Goal: Find specific page/section: Find specific page/section

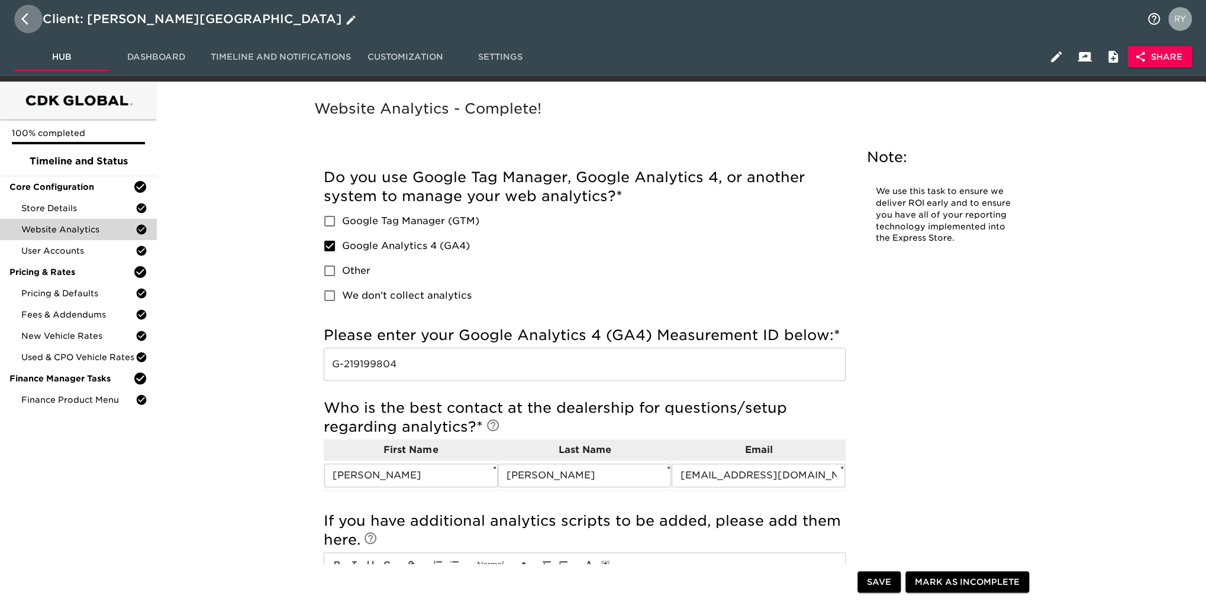
click at [25, 19] on icon "button" at bounding box center [28, 19] width 14 height 14
select select "10"
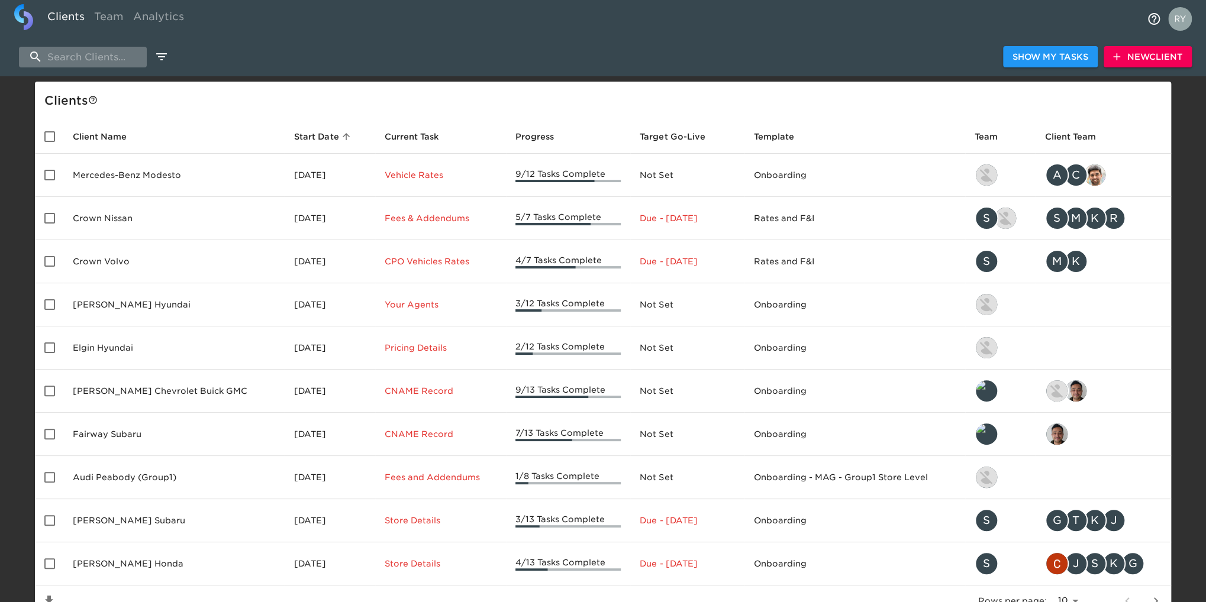
click at [111, 62] on input "search" at bounding box center [83, 57] width 128 height 21
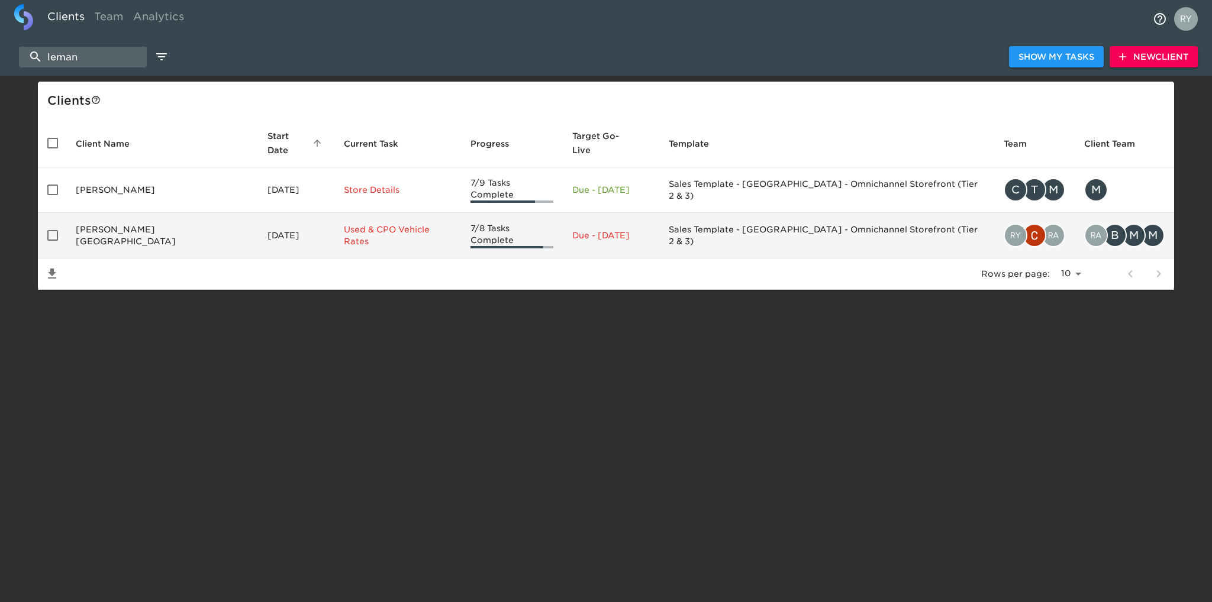
type input "leman"
click at [120, 217] on td "[PERSON_NAME][GEOGRAPHIC_DATA]" at bounding box center [162, 236] width 192 height 46
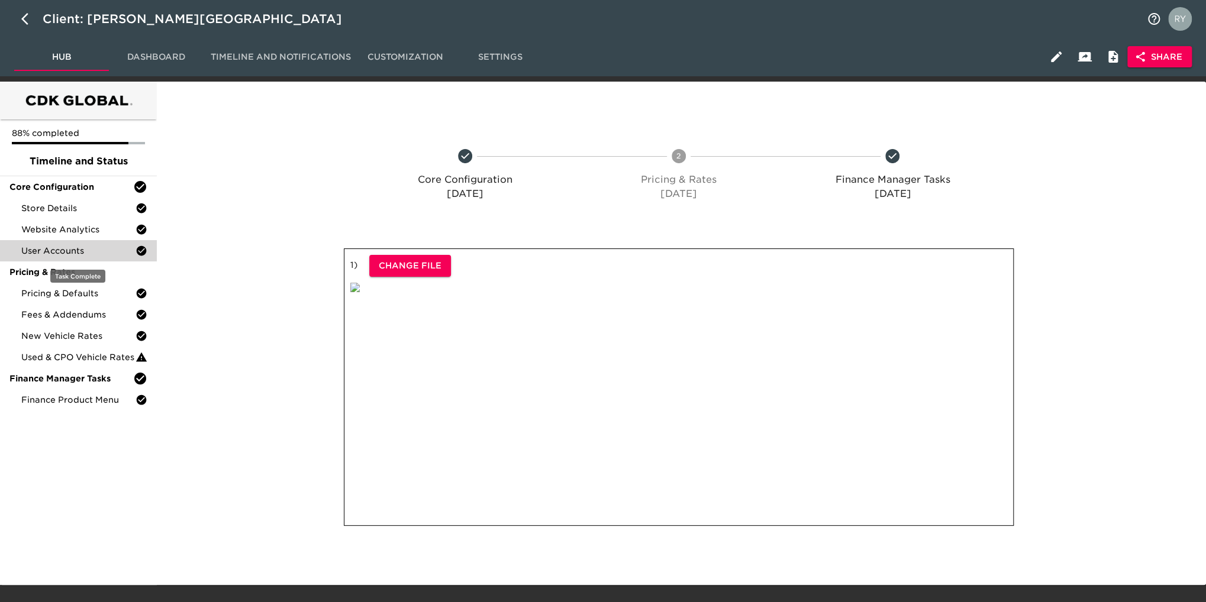
click at [46, 248] on span "User Accounts" at bounding box center [78, 251] width 114 height 12
